Goal: Task Accomplishment & Management: Manage account settings

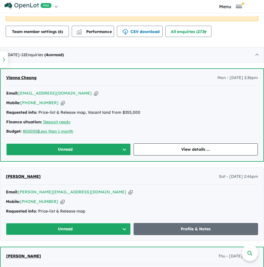
scroll to position [339, 0]
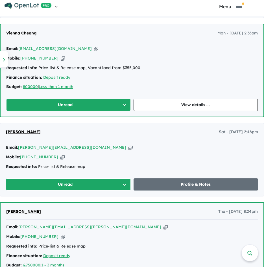
click at [78, 104] on button "Unread" at bounding box center [68, 105] width 125 height 12
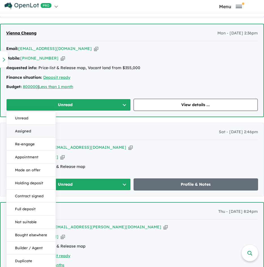
click at [29, 131] on button "Assigned" at bounding box center [30, 131] width 49 height 13
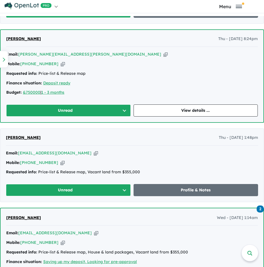
scroll to position [537, 0]
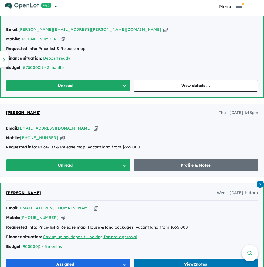
click at [74, 87] on button "Unread" at bounding box center [68, 86] width 125 height 12
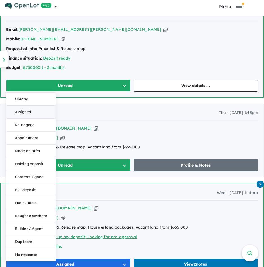
click at [21, 115] on button "Assigned" at bounding box center [30, 112] width 49 height 13
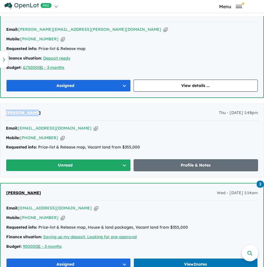
drag, startPoint x: 47, startPoint y: 109, endPoint x: 5, endPoint y: 111, distance: 42.7
click at [5, 111] on div "[PERSON_NAME] - [DATE] 1:48pm Email: [EMAIL_ADDRESS][DOMAIN_NAME] Copied! Mobil…" at bounding box center [132, 140] width 264 height 73
copy span "[PERSON_NAME]"
click at [42, 115] on div "[PERSON_NAME] - [DATE] 1:48pm" at bounding box center [132, 115] width 252 height 11
drag, startPoint x: 39, startPoint y: 112, endPoint x: 1, endPoint y: 114, distance: 38.2
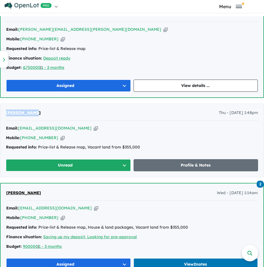
click at [1, 114] on div "[PERSON_NAME] - [DATE] 1:48pm Email: [EMAIL_ADDRESS][DOMAIN_NAME] Copied! Mobil…" at bounding box center [132, 140] width 264 height 73
copy span "[PERSON_NAME]"
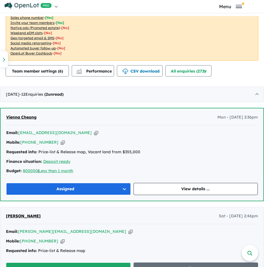
scroll to position [254, 0]
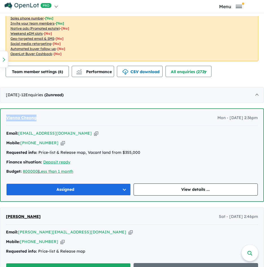
drag, startPoint x: 42, startPoint y: 121, endPoint x: 7, endPoint y: 119, distance: 34.8
click at [7, 119] on div "Vienna Cheong Mon - [DATE] 2:36pm" at bounding box center [132, 120] width 252 height 11
copy span "Vienna Cheong"
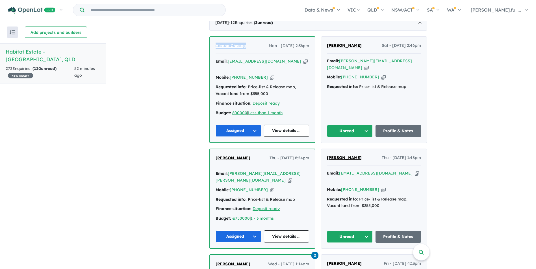
scroll to position [311, 0]
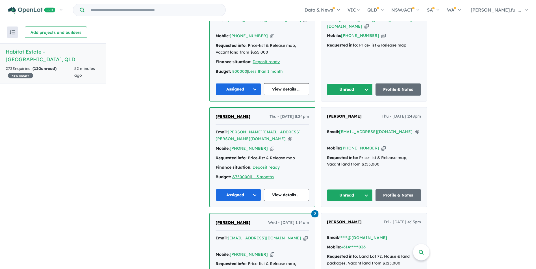
click at [268, 190] on button "Unread" at bounding box center [350, 196] width 46 height 12
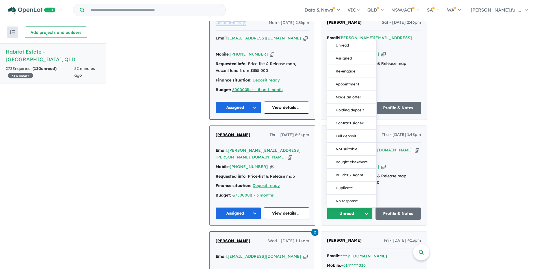
scroll to position [282, 0]
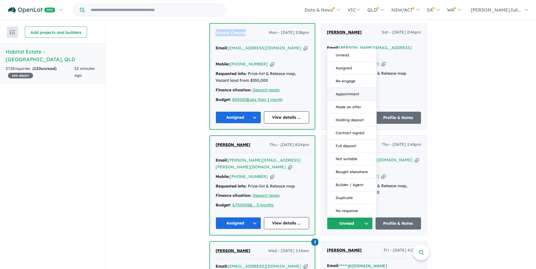
click at [268, 88] on button "Appointment" at bounding box center [351, 94] width 49 height 13
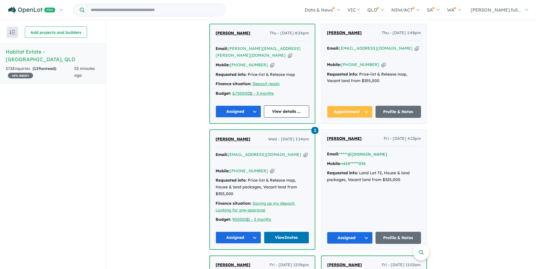
scroll to position [395, 0]
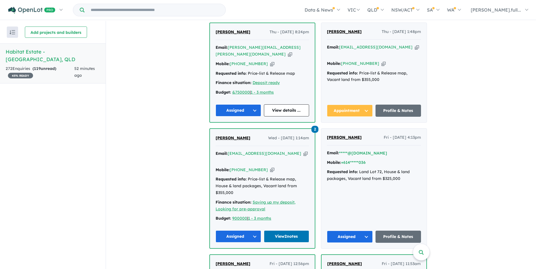
click at [268, 105] on button "Appointment" at bounding box center [350, 111] width 46 height 12
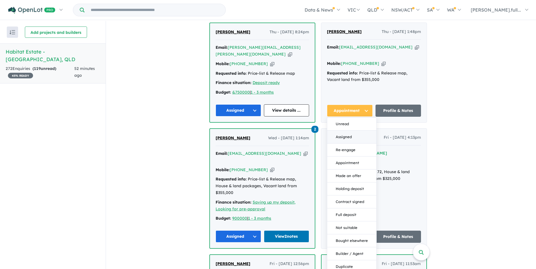
click at [268, 131] on button "Assigned" at bounding box center [351, 137] width 49 height 13
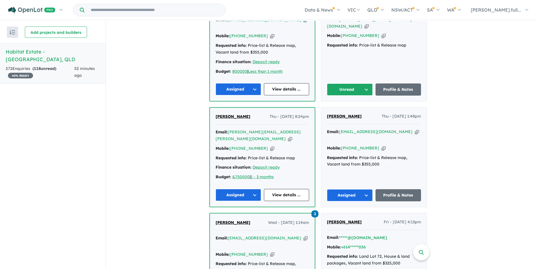
scroll to position [254, 0]
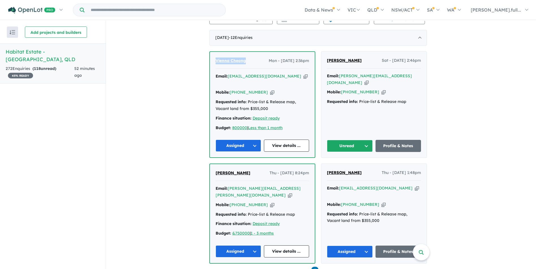
click at [268, 80] on icon "button" at bounding box center [366, 83] width 4 height 6
copy span "Vienna Cheong"
click at [268, 146] on div "[PERSON_NAME] Sat - [DATE] 2:46pm Email: [PERSON_NAME][EMAIL_ADDRESS][DOMAIN_NA…" at bounding box center [373, 105] width 105 height 106
click at [268, 141] on button "Unread" at bounding box center [350, 146] width 46 height 12
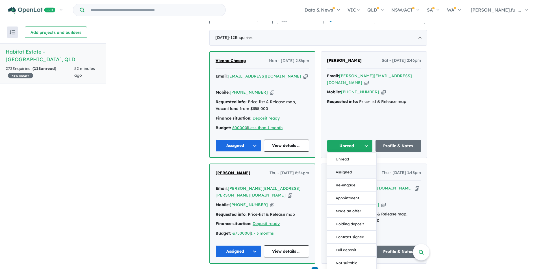
click at [268, 167] on button "Assigned" at bounding box center [351, 172] width 49 height 13
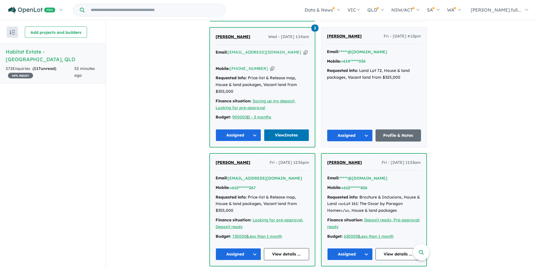
scroll to position [565, 0]
